Goal: Check status: Check status

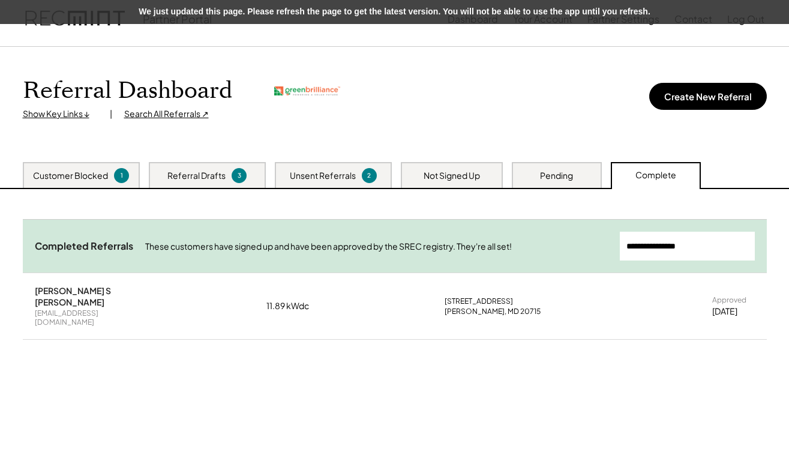
click at [161, 116] on div "Search All Referrals ↗" at bounding box center [166, 114] width 85 height 12
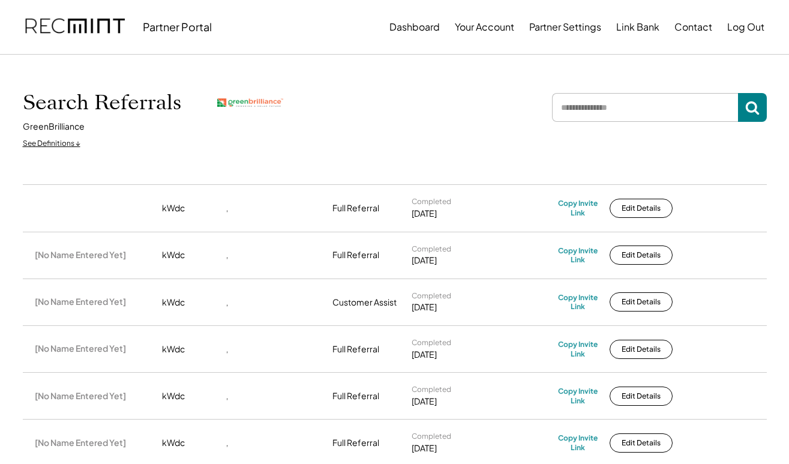
click at [594, 101] on input "input" at bounding box center [645, 107] width 186 height 29
paste input "**********"
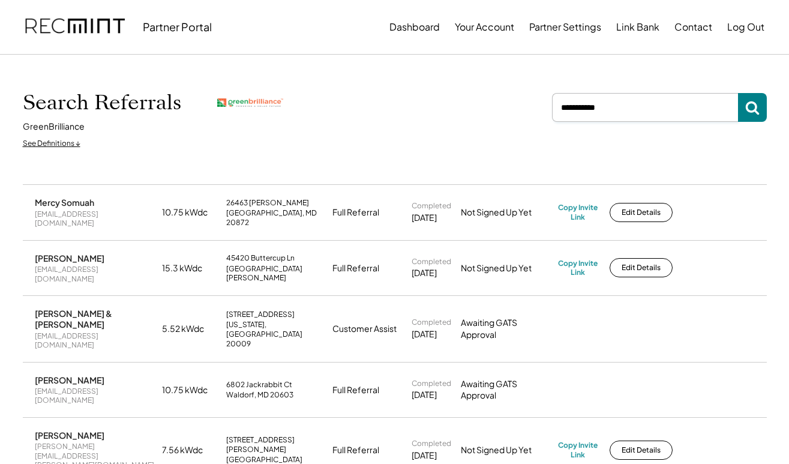
type input "**********"
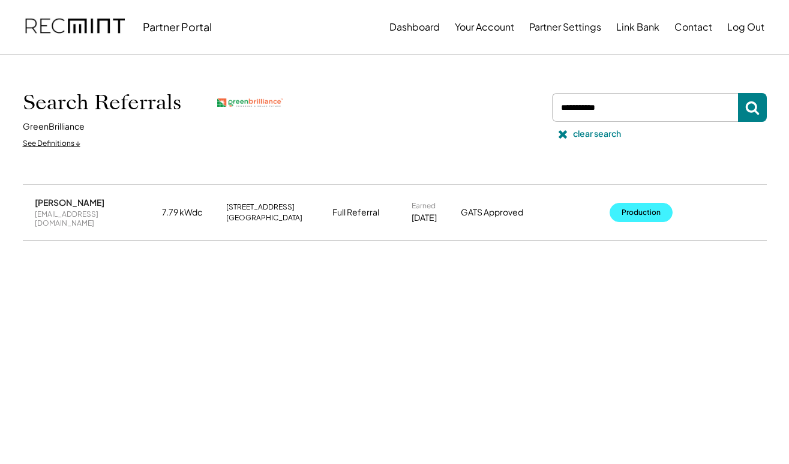
click at [659, 207] on button "Production" at bounding box center [641, 212] width 63 height 19
click at [636, 205] on button "Production" at bounding box center [641, 212] width 63 height 19
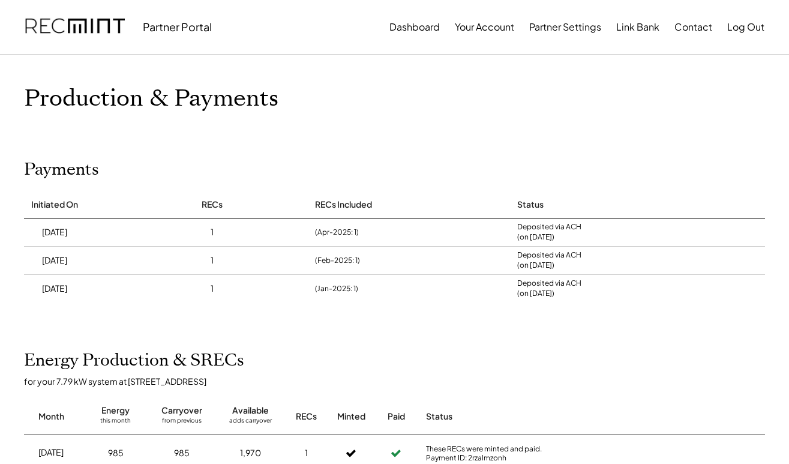
click at [285, 168] on div "Payments Initiated On ID Amount RECs Net Paid per SREC RECs Included Type Statu…" at bounding box center [394, 231] width 765 height 143
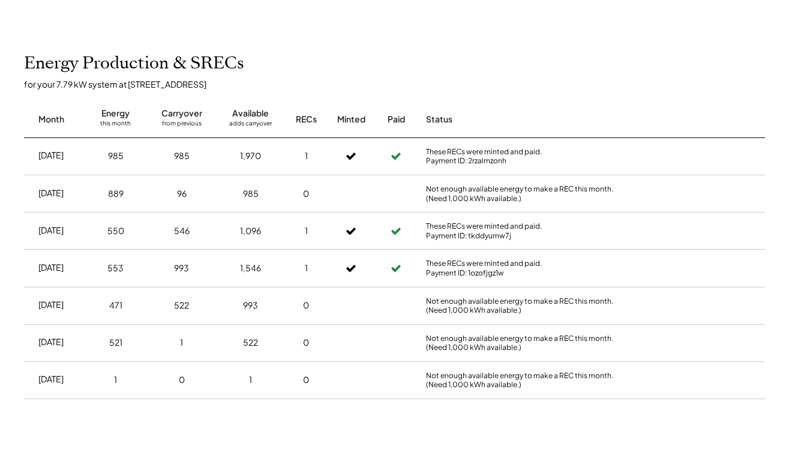
scroll to position [300, 0]
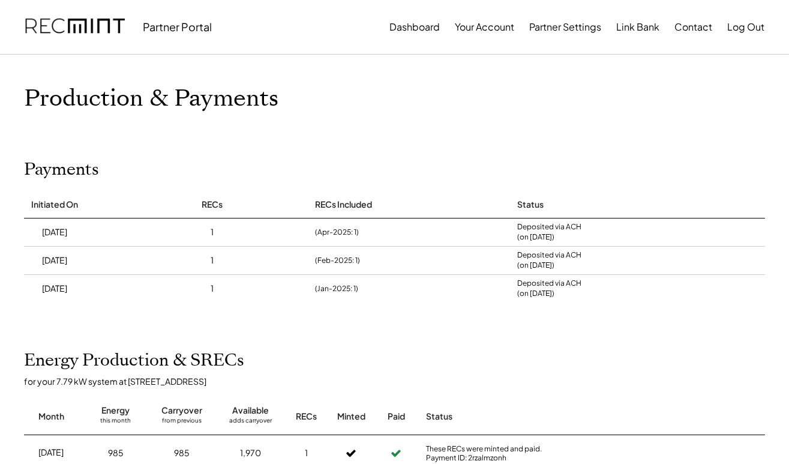
scroll to position [296, 0]
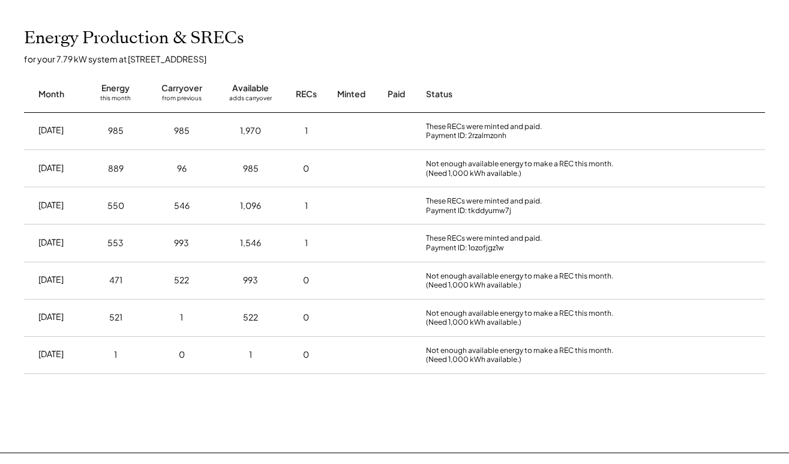
scroll to position [312, 0]
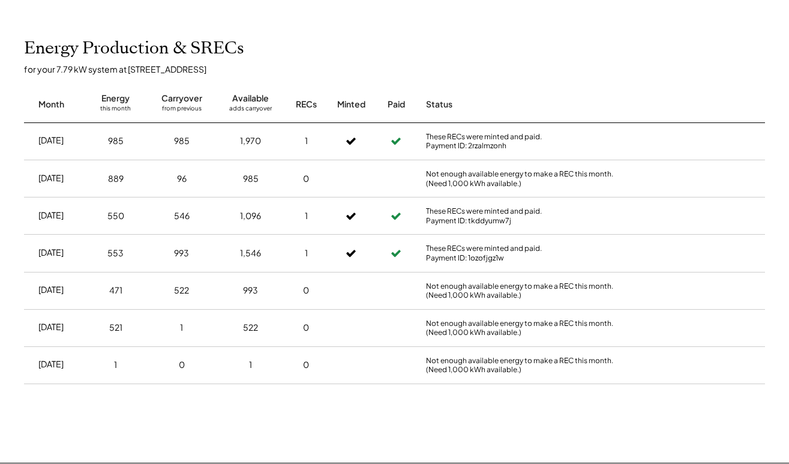
drag, startPoint x: 208, startPoint y: 70, endPoint x: 129, endPoint y: 68, distance: 78.7
click at [129, 68] on div "for your 7.79 kW system at [STREET_ADDRESS]" at bounding box center [400, 69] width 753 height 11
click at [490, 86] on div "Month Energy this month Carryover from previous Available adds carryover RECs M…" at bounding box center [394, 98] width 741 height 49
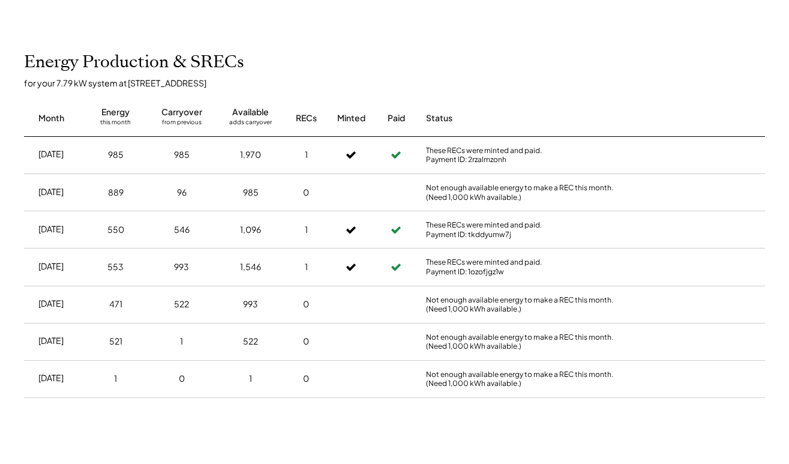
scroll to position [300, 0]
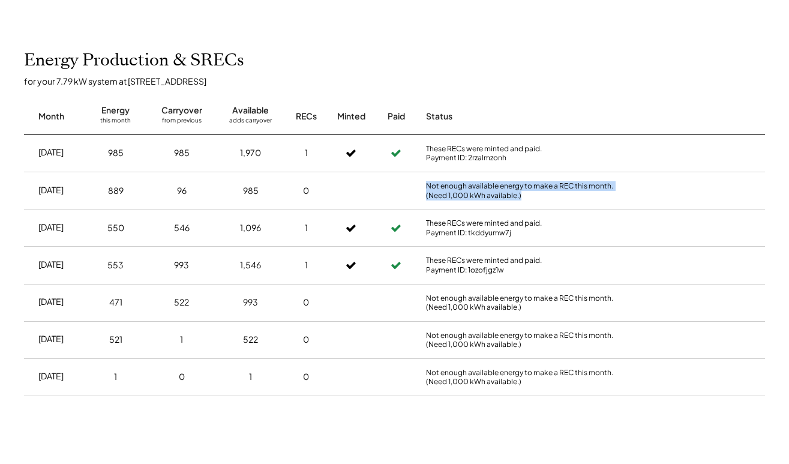
drag, startPoint x: 426, startPoint y: 185, endPoint x: 596, endPoint y: 198, distance: 171.0
click at [596, 198] on div "Not enough available energy to make a REC this month. (Need 1,000 kWh available…" at bounding box center [528, 190] width 204 height 19
copy div "Not enough available energy to make a REC this month. (Need 1,000 kWh available…"
